Goal: Find contact information: Obtain details needed to contact an individual or organization

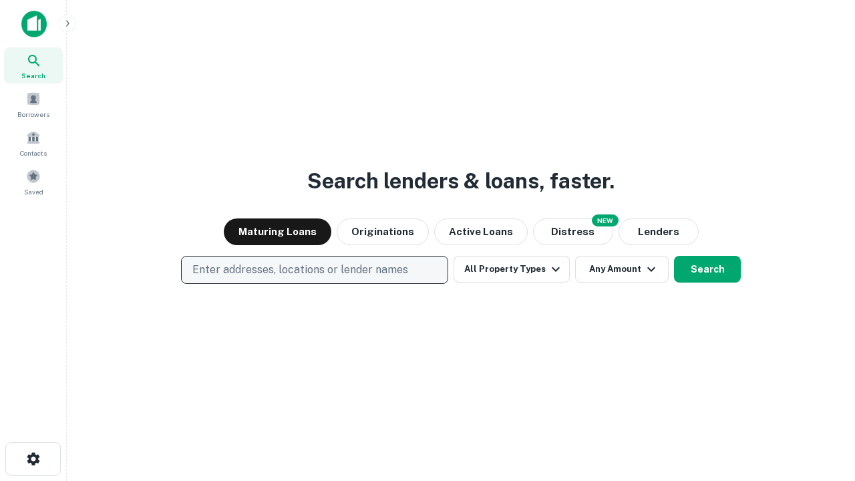
click at [314, 270] on p "Enter addresses, locations or lender names" at bounding box center [300, 270] width 216 height 16
type input "**********"
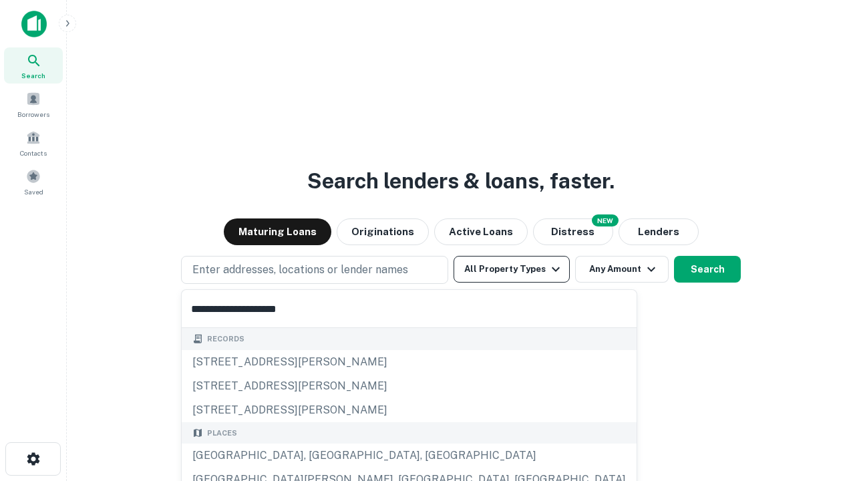
click at [319, 456] on div "[GEOGRAPHIC_DATA], [GEOGRAPHIC_DATA], [GEOGRAPHIC_DATA]" at bounding box center [409, 456] width 455 height 24
click at [512, 269] on button "All Property Types" at bounding box center [512, 269] width 116 height 27
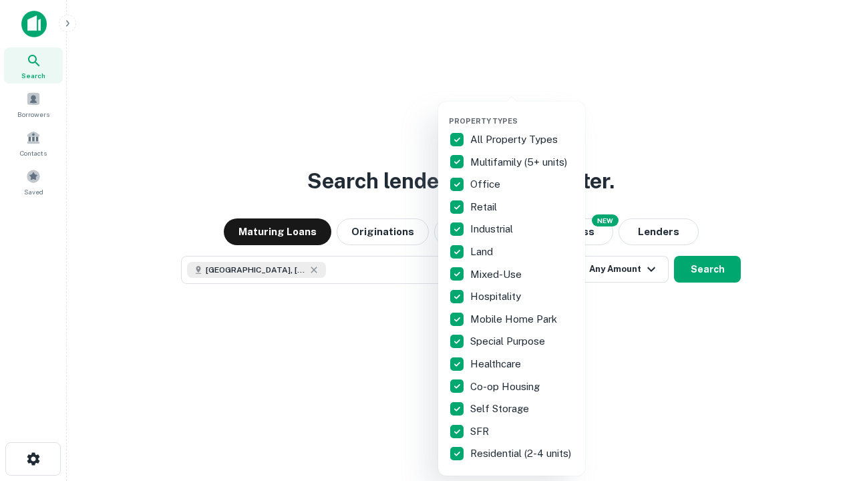
click at [523, 112] on button "button" at bounding box center [522, 112] width 147 height 1
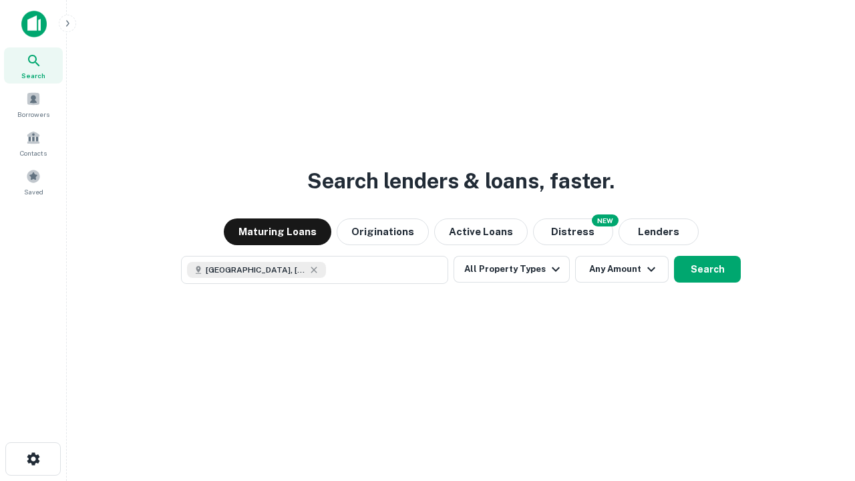
scroll to position [21, 0]
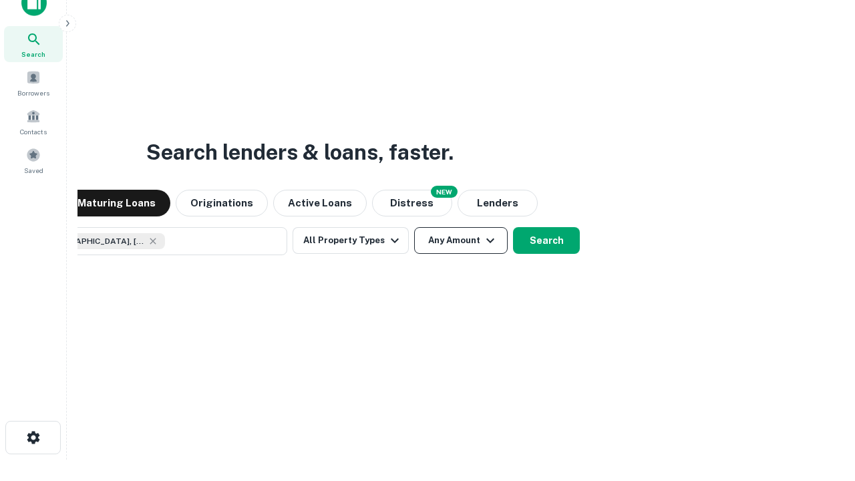
click at [414, 227] on button "Any Amount" at bounding box center [461, 240] width 94 height 27
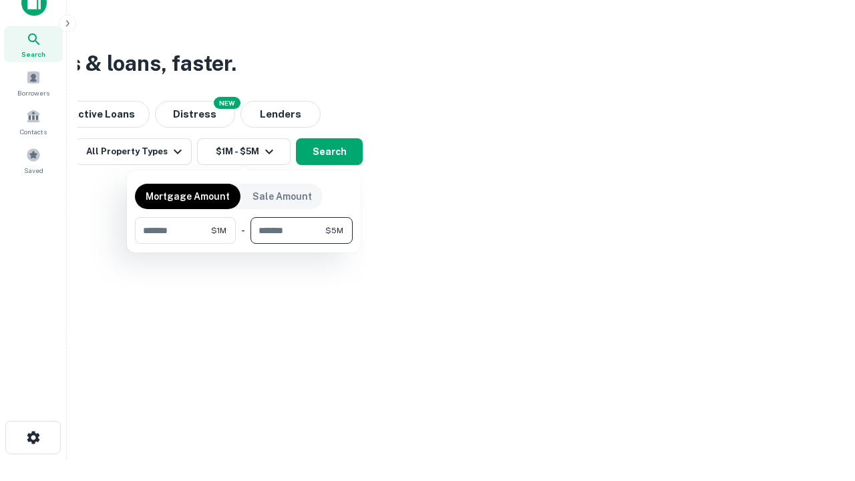
type input "*******"
click at [244, 244] on button "button" at bounding box center [244, 244] width 218 height 1
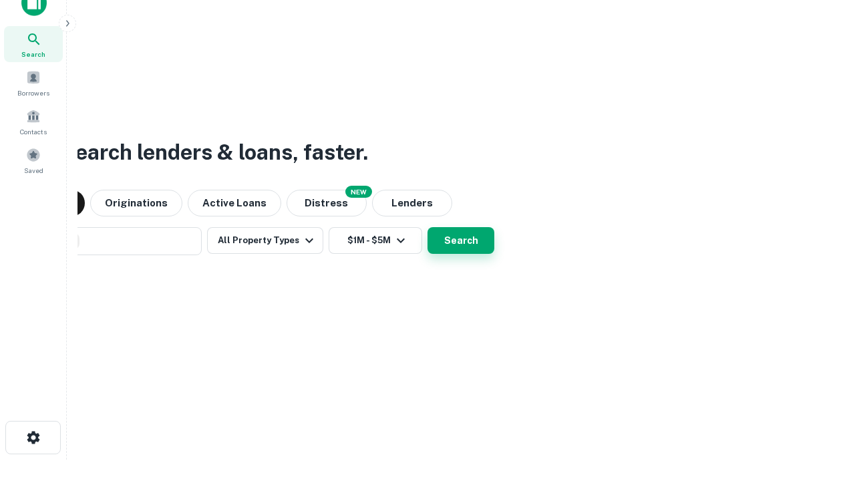
click at [428, 227] on button "Search" at bounding box center [461, 240] width 67 height 27
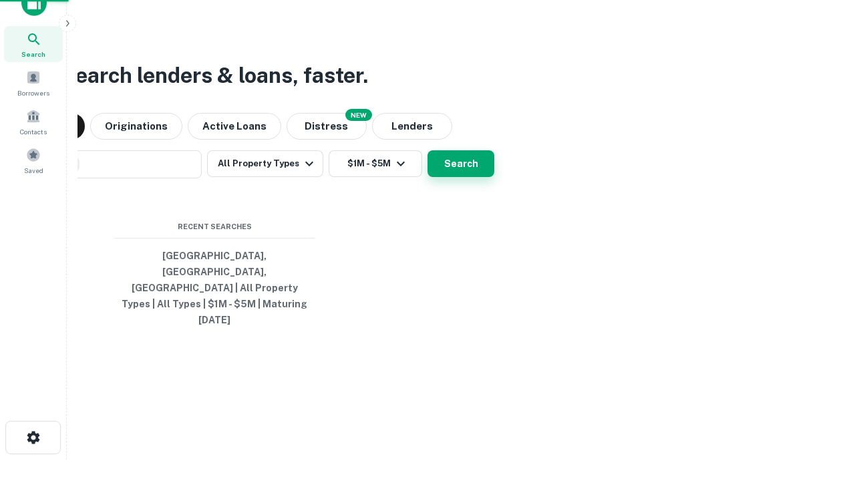
scroll to position [35, 378]
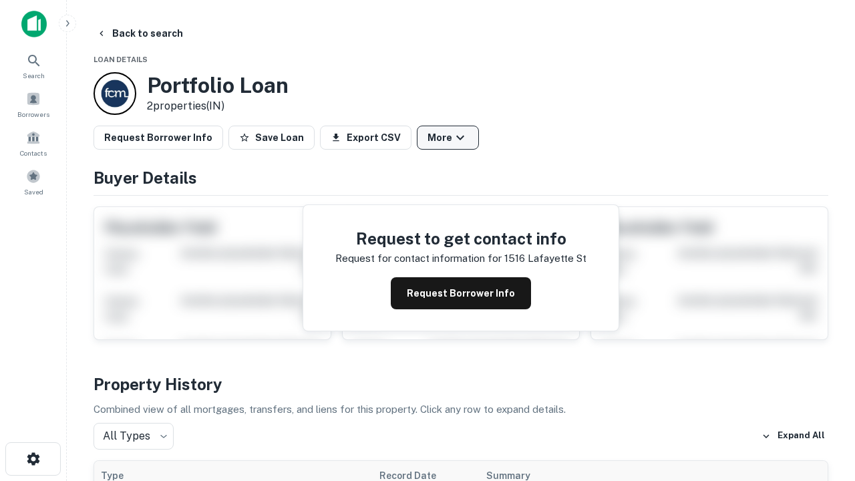
click at [448, 138] on button "More" at bounding box center [448, 138] width 62 height 24
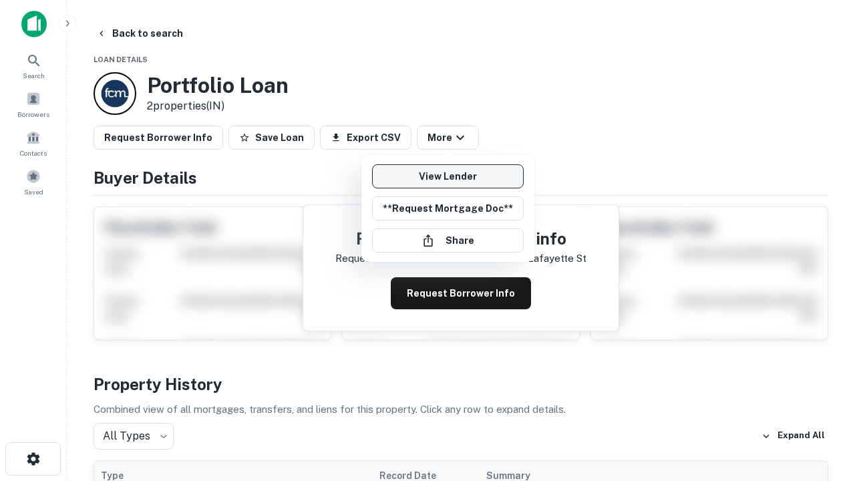
click at [448, 176] on link "View Lender" at bounding box center [448, 176] width 152 height 24
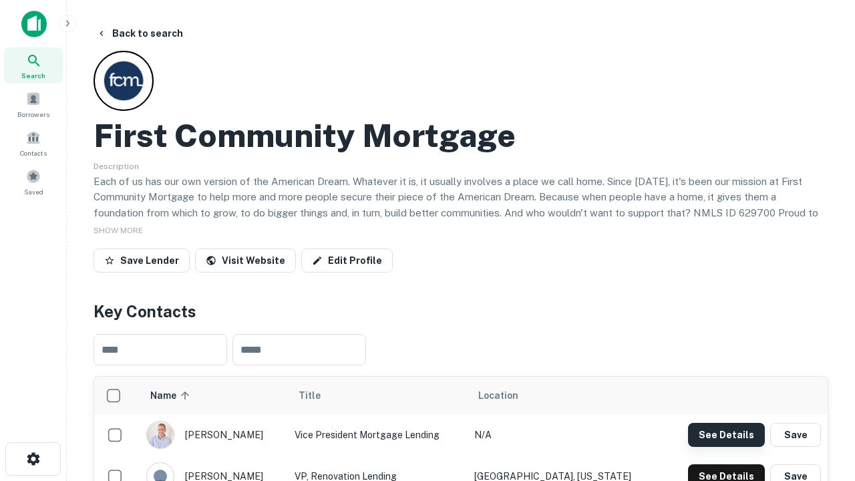
click at [726, 434] on button "See Details" at bounding box center [726, 435] width 77 height 24
